Goal: Information Seeking & Learning: Check status

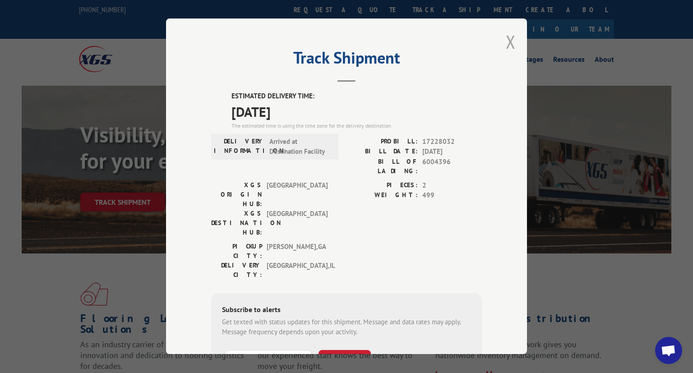
click at [511, 41] on button "Close modal" at bounding box center [510, 42] width 10 height 24
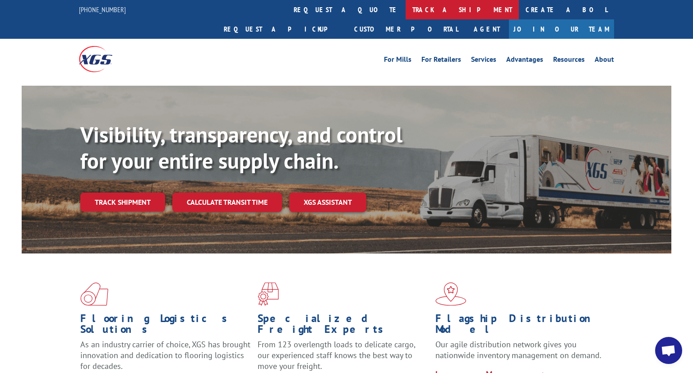
click at [405, 17] on link "track a shipment" at bounding box center [461, 9] width 113 height 19
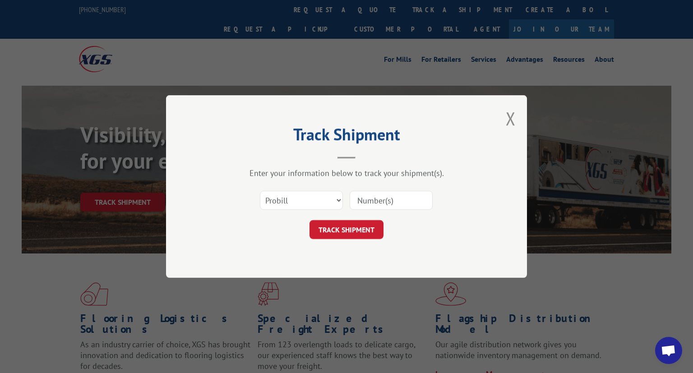
click at [399, 207] on input at bounding box center [390, 200] width 83 height 19
paste input "17467765"
type input "17467765"
click at [337, 226] on button "TRACK SHIPMENT" at bounding box center [346, 229] width 74 height 19
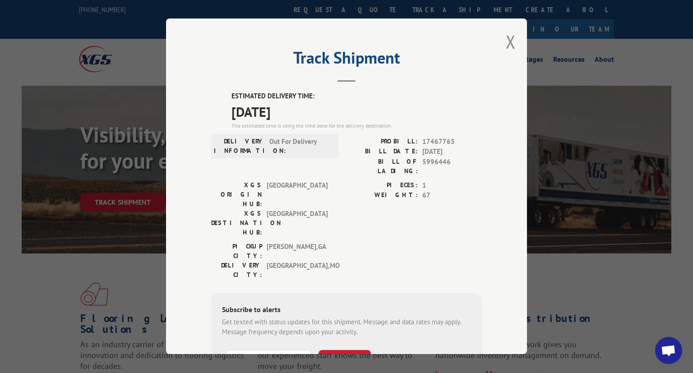
drag, startPoint x: 462, startPoint y: 246, endPoint x: 692, endPoint y: 118, distance: 263.8
click at [506, 39] on div "Track Shipment ESTIMATED DELIVERY TIME: [DATE] The estimated time is using the …" at bounding box center [346, 185] width 361 height 335
click at [511, 44] on button "Close modal" at bounding box center [510, 42] width 10 height 24
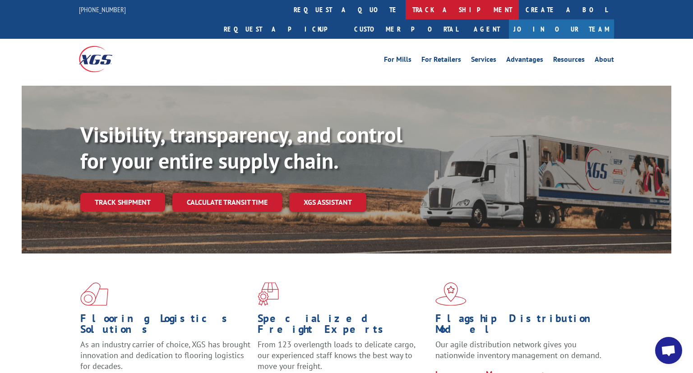
click at [405, 10] on link "track a shipment" at bounding box center [461, 9] width 113 height 19
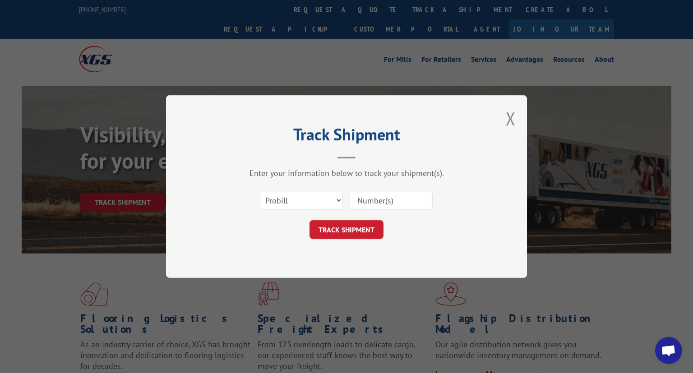
paste input "16754919"
type input "16754919"
click at [344, 224] on button "TRACK SHIPMENT" at bounding box center [346, 229] width 74 height 19
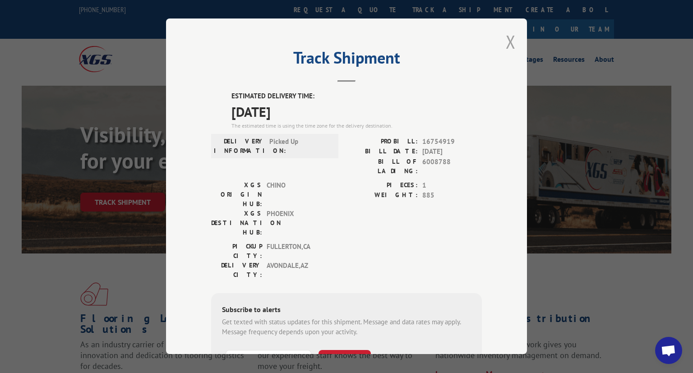
click at [509, 43] on button "Close modal" at bounding box center [510, 42] width 10 height 24
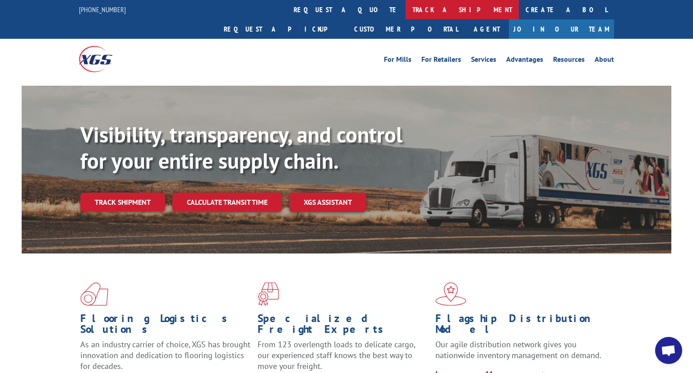
click at [405, 14] on link "track a shipment" at bounding box center [461, 9] width 113 height 19
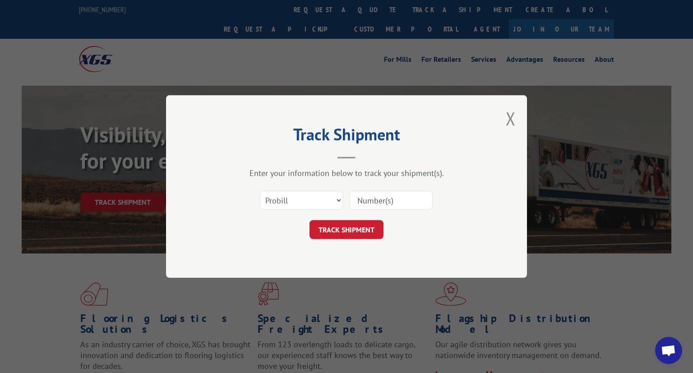
paste input "17467020"
type input "17467020"
click at [361, 225] on button "TRACK SHIPMENT" at bounding box center [346, 229] width 74 height 19
